Goal: Navigation & Orientation: Find specific page/section

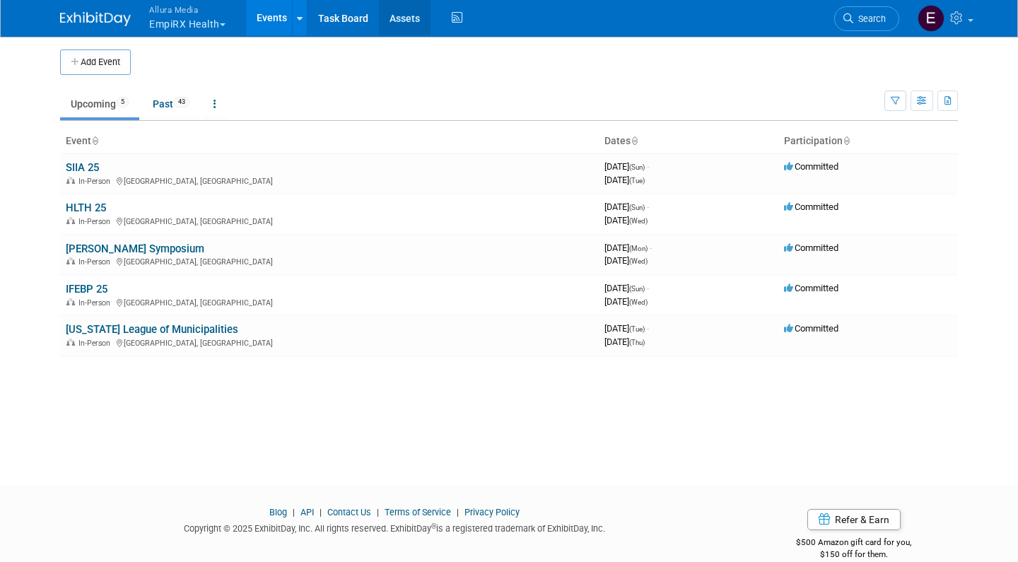
click at [397, 18] on link "Assets" at bounding box center [405, 17] width 52 height 35
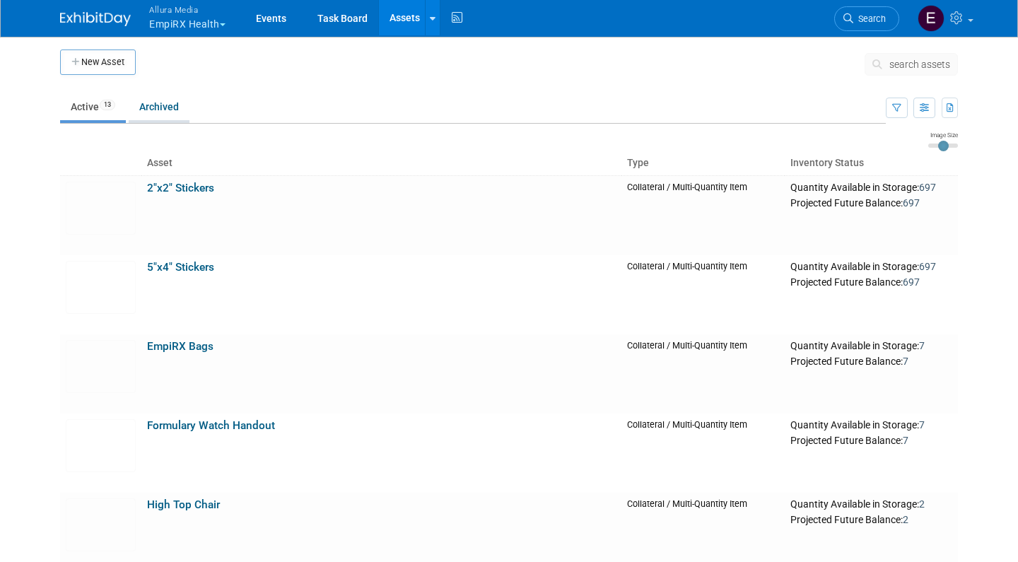
click at [163, 106] on link "Archived" at bounding box center [159, 106] width 61 height 27
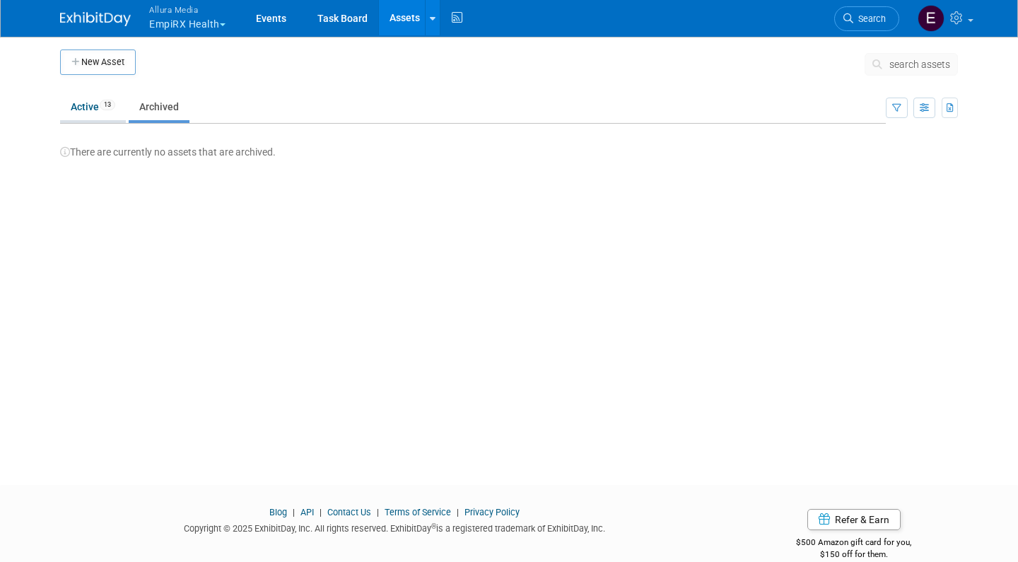
click at [84, 105] on link "Active 13" at bounding box center [93, 106] width 66 height 27
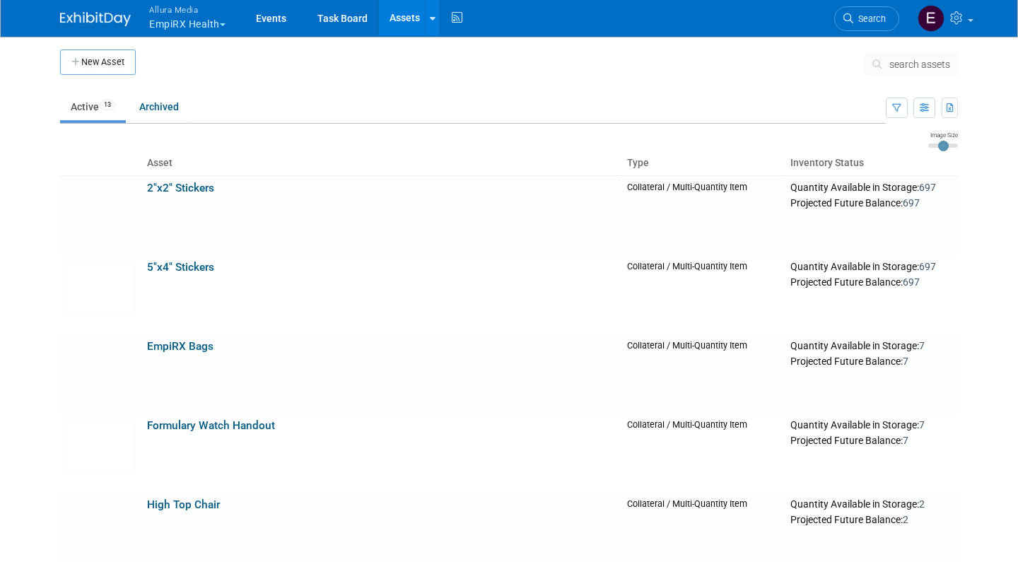
click at [220, 18] on button "Allura Media EmpiRX Health" at bounding box center [195, 18] width 95 height 37
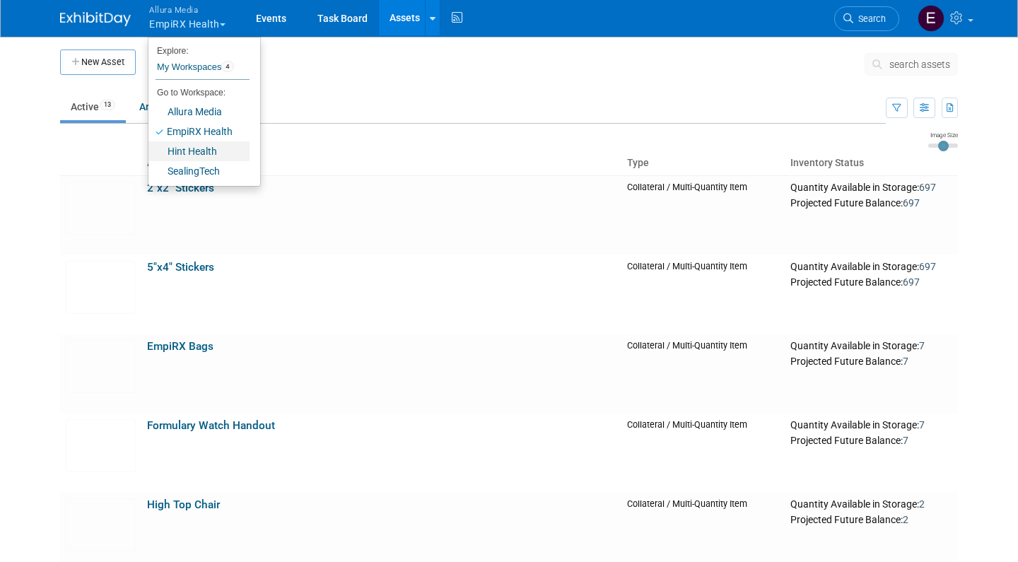
click at [195, 150] on link "Hint Health" at bounding box center [198, 151] width 101 height 20
